Goal: Task Accomplishment & Management: Complete application form

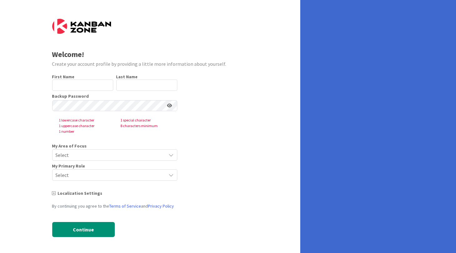
type input "Chaimaa"
type input "[GEOGRAPHIC_DATA]"
type input "Chaimaa"
type input "[GEOGRAPHIC_DATA]"
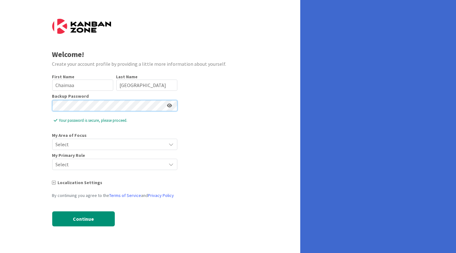
click at [48, 109] on div "Welcome! Create your account profile by providing a little more information abo…" at bounding box center [150, 126] width 300 height 253
click at [16, 108] on div "Welcome! Create your account profile by providing a little more information abo…" at bounding box center [150, 126] width 300 height 253
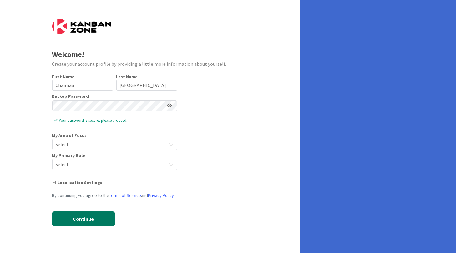
click at [79, 218] on button "Continue" at bounding box center [83, 218] width 63 height 15
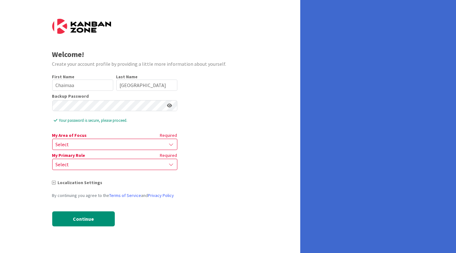
click at [94, 144] on span "Select" at bounding box center [110, 144] width 108 height 9
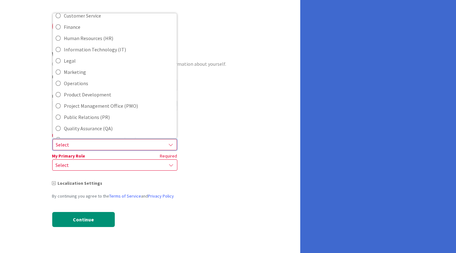
scroll to position [125, 0]
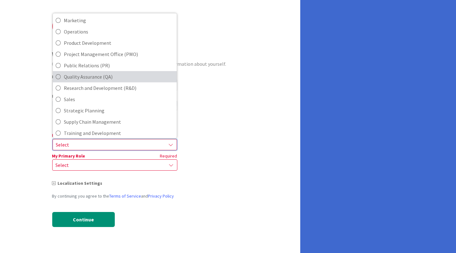
click at [57, 78] on icon at bounding box center [58, 76] width 5 height 9
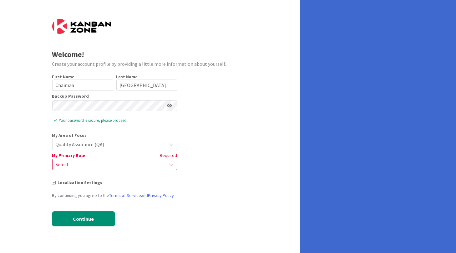
click at [134, 142] on span "Quality Assurance (QA)" at bounding box center [110, 144] width 108 height 9
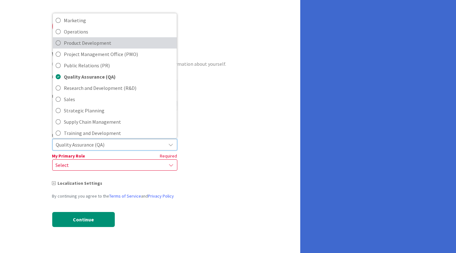
click at [59, 42] on icon at bounding box center [58, 42] width 5 height 9
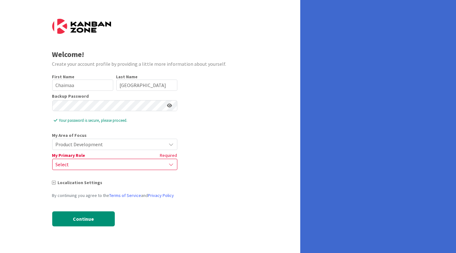
click at [164, 146] on div "Product Development" at bounding box center [114, 144] width 125 height 11
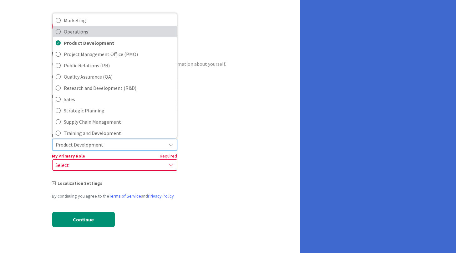
click at [56, 31] on icon at bounding box center [58, 31] width 5 height 9
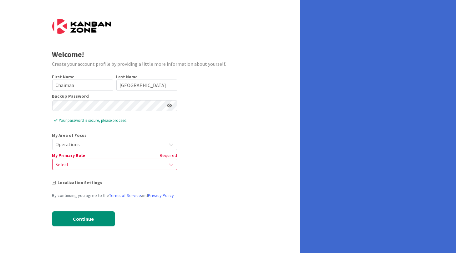
click at [171, 144] on icon at bounding box center [171, 144] width 5 height 5
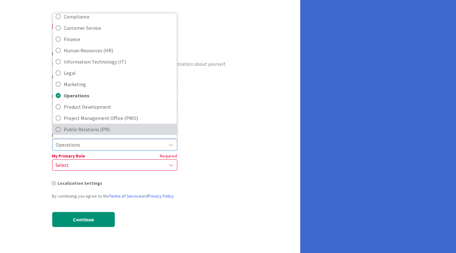
scroll to position [108, 0]
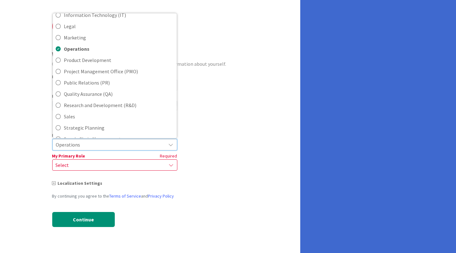
click at [120, 159] on div "Select" at bounding box center [114, 164] width 125 height 11
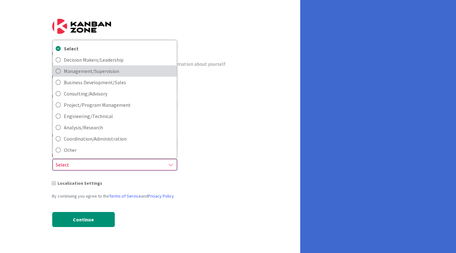
click at [56, 70] on icon at bounding box center [58, 70] width 5 height 9
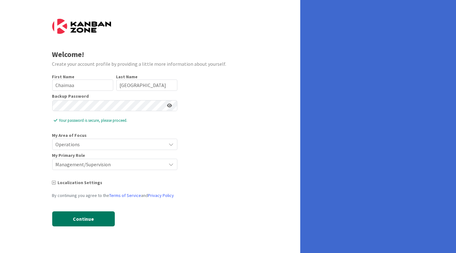
click at [89, 221] on button "Continue" at bounding box center [83, 218] width 63 height 15
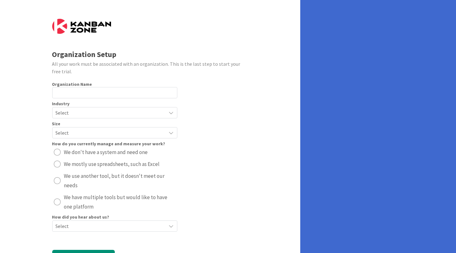
click at [103, 112] on span "Select" at bounding box center [110, 112] width 108 height 9
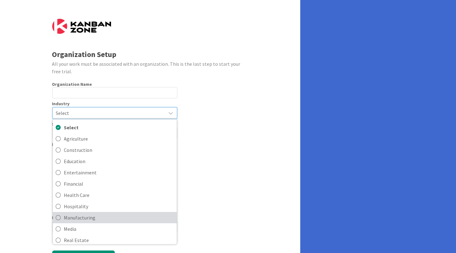
click at [86, 219] on span "Manufacturing" at bounding box center [118, 217] width 109 height 9
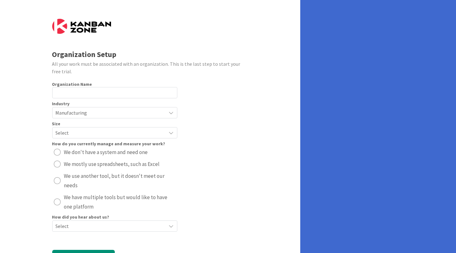
click at [111, 134] on span "Select" at bounding box center [110, 132] width 108 height 9
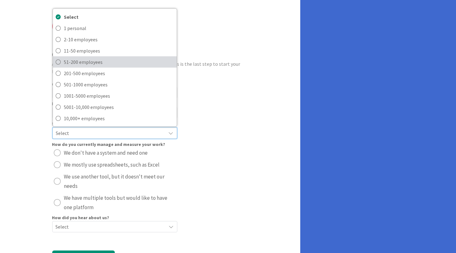
click at [73, 63] on span "51-200 employees" at bounding box center [118, 61] width 109 height 9
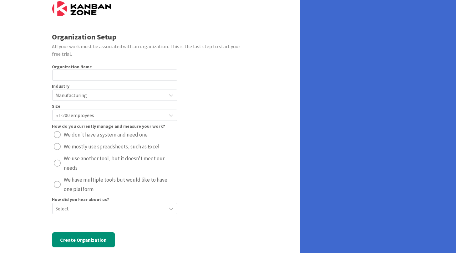
scroll to position [27, 0]
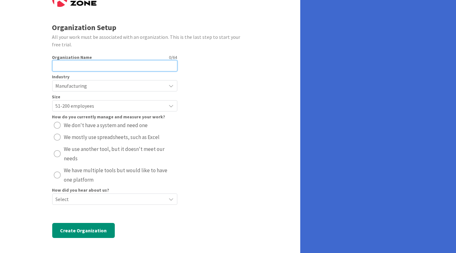
click at [91, 65] on input "text" at bounding box center [114, 65] width 125 height 11
type input "CONFIDENTIEL"
click at [59, 138] on div "radio" at bounding box center [57, 137] width 7 height 7
click at [57, 153] on div "radio" at bounding box center [57, 153] width 7 height 7
click at [58, 137] on div "radio" at bounding box center [57, 137] width 7 height 7
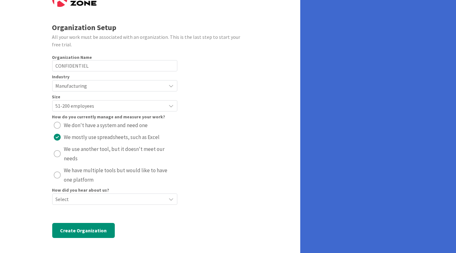
click at [99, 201] on span "Select" at bounding box center [110, 199] width 108 height 9
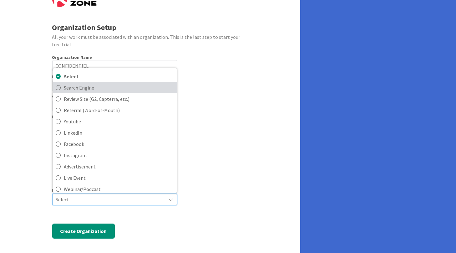
click at [73, 85] on span "Search Engine" at bounding box center [118, 87] width 109 height 9
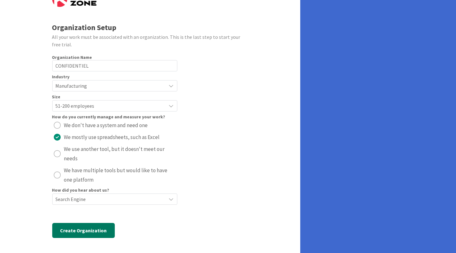
click at [74, 231] on button "Create Organization" at bounding box center [83, 230] width 63 height 15
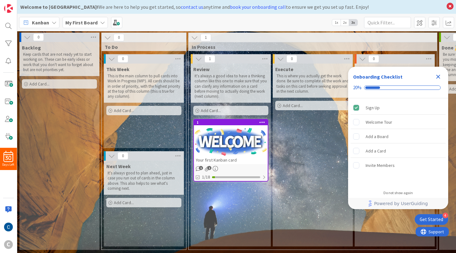
click at [439, 76] on icon "Close Checklist" at bounding box center [438, 77] width 8 height 8
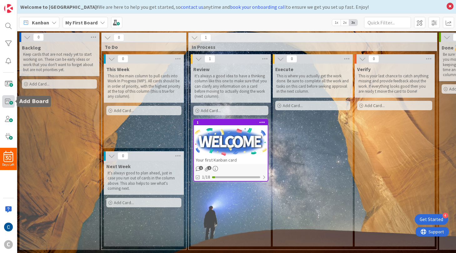
click at [7, 102] on span at bounding box center [8, 101] width 13 height 13
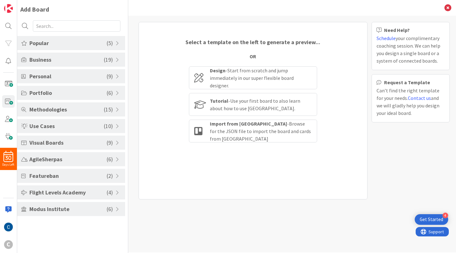
click at [57, 41] on span "Popular" at bounding box center [67, 43] width 77 height 8
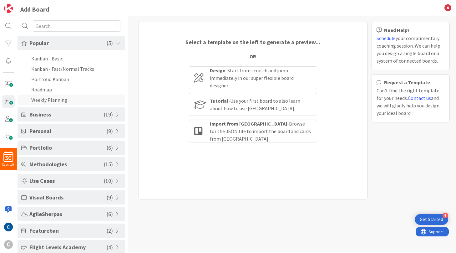
click at [44, 102] on li "Weekly Planning" at bounding box center [71, 99] width 108 height 10
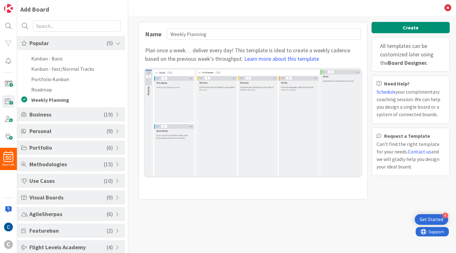
click at [52, 149] on span "Portfolio" at bounding box center [67, 147] width 77 height 8
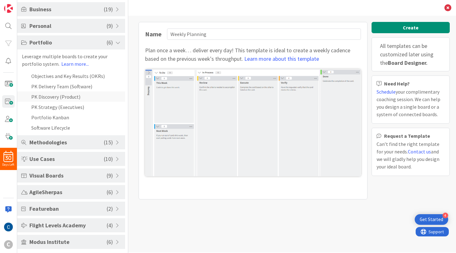
scroll to position [50, 0]
click at [51, 173] on span "Visual Boards" at bounding box center [67, 175] width 77 height 8
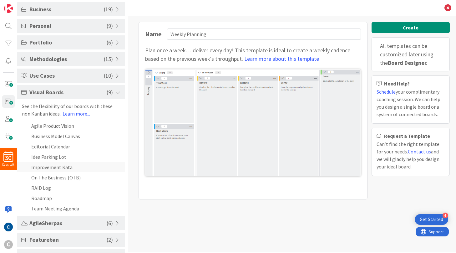
click at [50, 166] on li "Improvement Kata" at bounding box center [71, 167] width 108 height 10
type input "Improvement Kata"
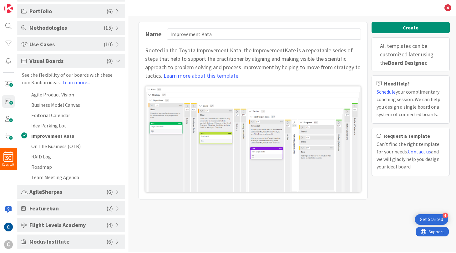
scroll to position [0, 0]
